Goal: Task Accomplishment & Management: Manage account settings

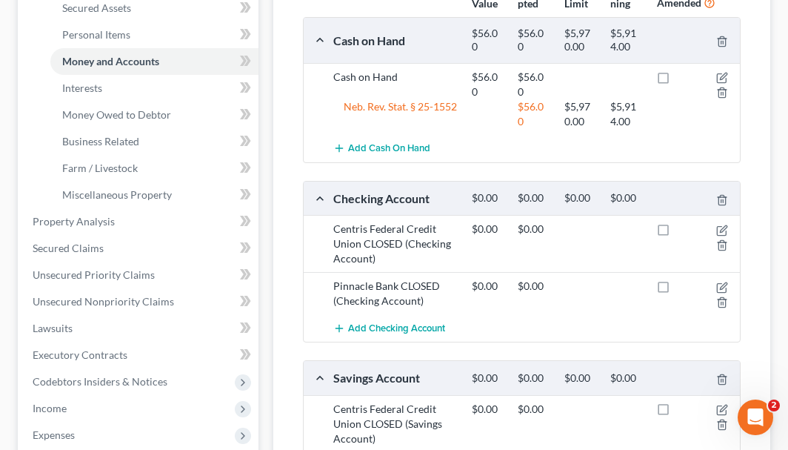
click at [749, 108] on div "Total Value Exempted Limit Remaining Amended Cash on Hand $56.00 $56.00 $5,970.…" at bounding box center [522, 242] width 462 height 545
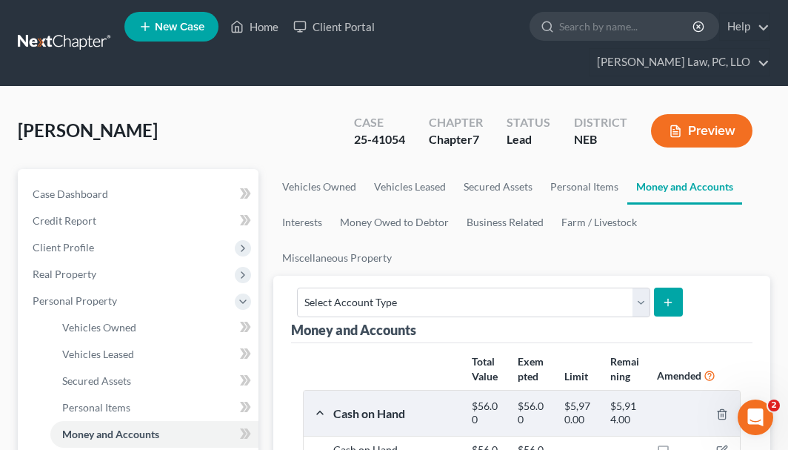
click at [25, 13] on nav "Home New Case Client Portal [PERSON_NAME] Law, PC, [PERSON_NAME] [PERSON_NAME][…" at bounding box center [394, 43] width 788 height 86
click at [40, 30] on link at bounding box center [65, 43] width 95 height 27
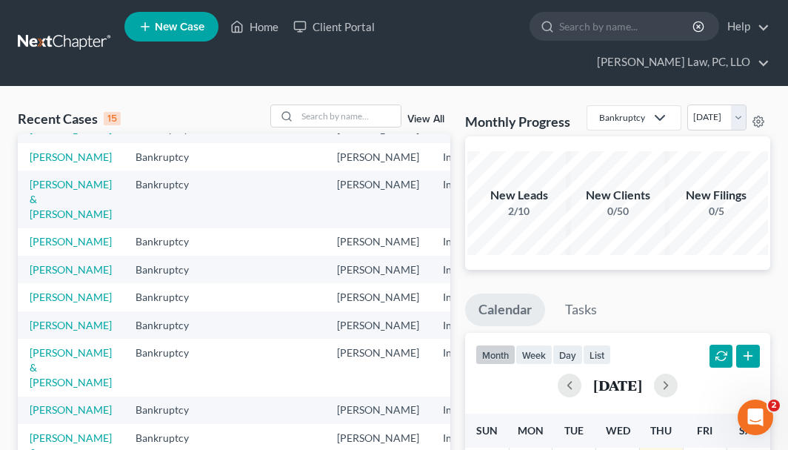
scroll to position [74, 0]
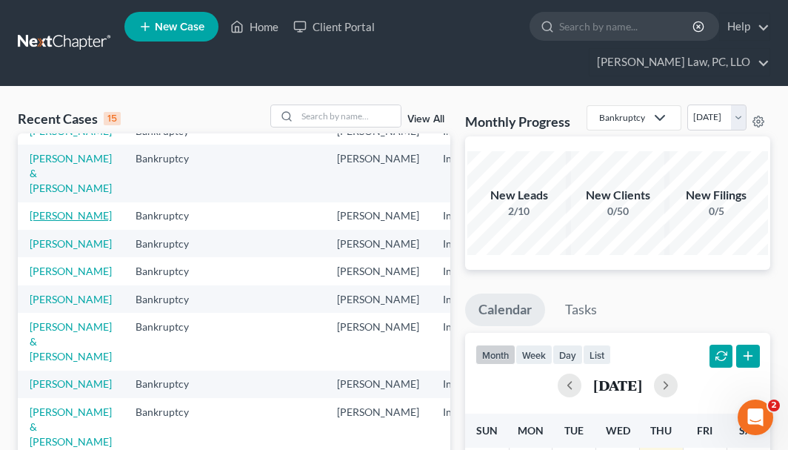
click at [51, 220] on link "[PERSON_NAME]" at bounding box center [71, 215] width 82 height 13
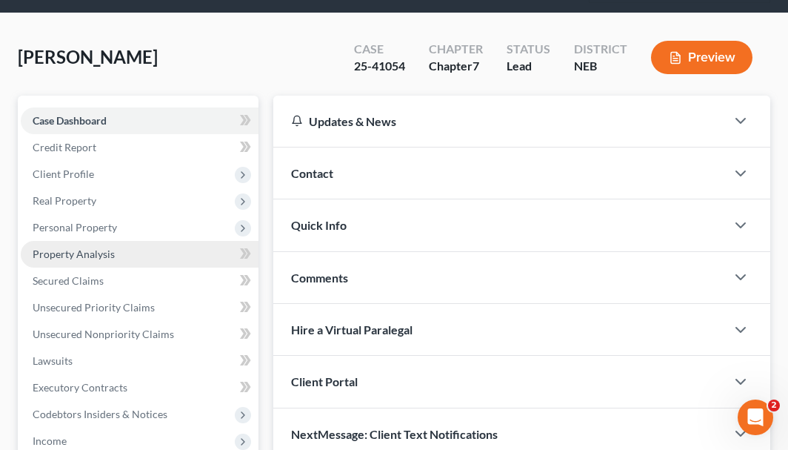
scroll to position [74, 0]
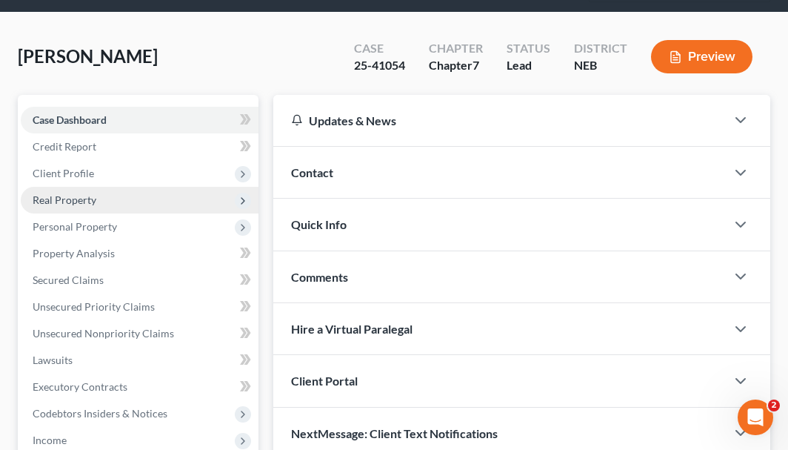
click at [199, 187] on span "Real Property" at bounding box center [140, 200] width 238 height 27
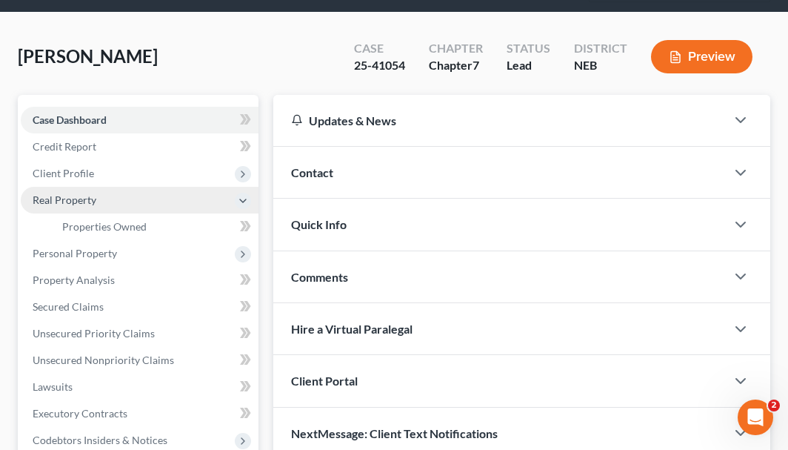
click at [220, 187] on span "Real Property" at bounding box center [140, 200] width 238 height 27
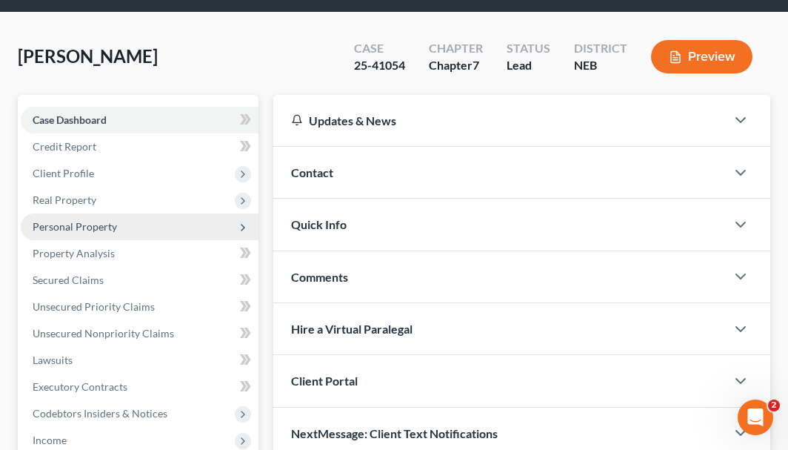
click at [230, 213] on span "Personal Property" at bounding box center [140, 226] width 238 height 27
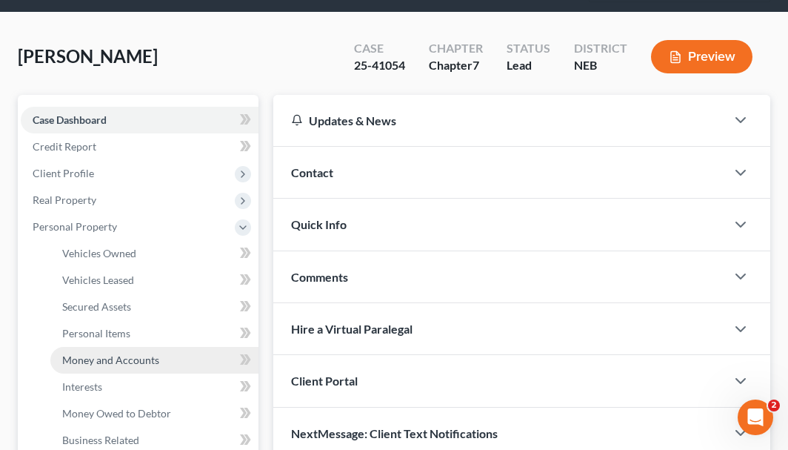
click at [196, 347] on link "Money and Accounts" at bounding box center [154, 360] width 208 height 27
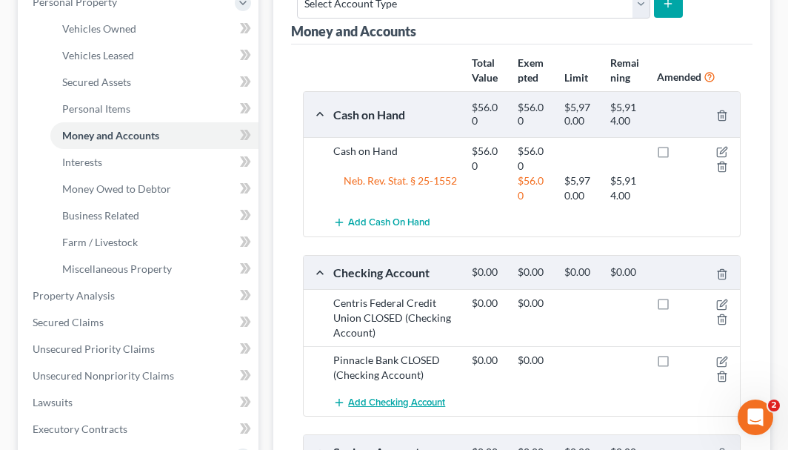
scroll to position [370, 0]
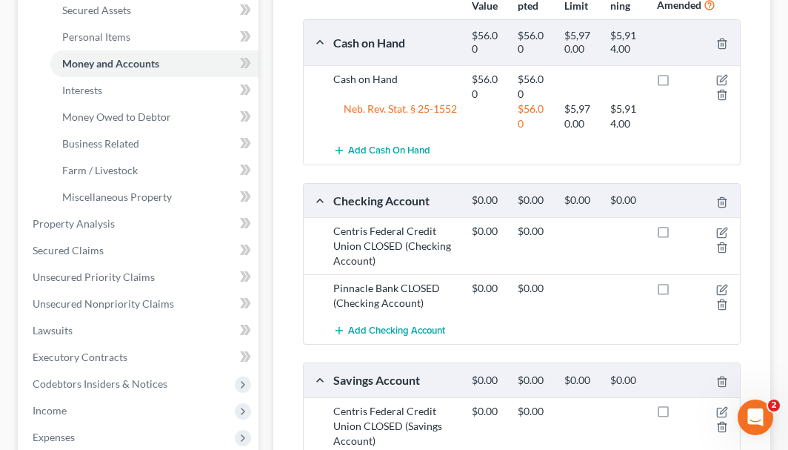
click at [270, 389] on div "Vehicles Owned Vehicles Leased Secured Assets Personal Items Money and Accounts…" at bounding box center [522, 226] width 512 height 856
click at [384, 448] on div "Total Value Exempted Limit Remaining Amended Cash on Hand $56.00 $56.00 $5,970.…" at bounding box center [522, 245] width 462 height 545
